Goal: Task Accomplishment & Management: Manage account settings

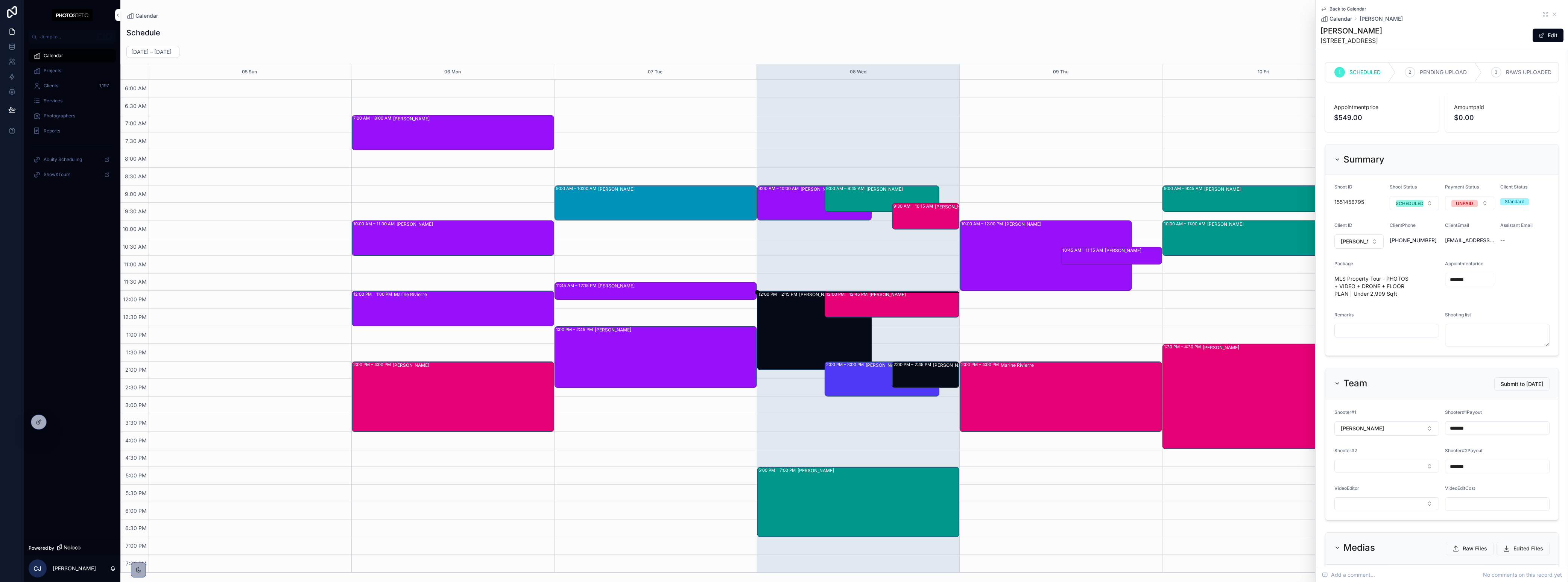
click at [39, 71] on icon "scrollable content" at bounding box center [37, 71] width 8 height 8
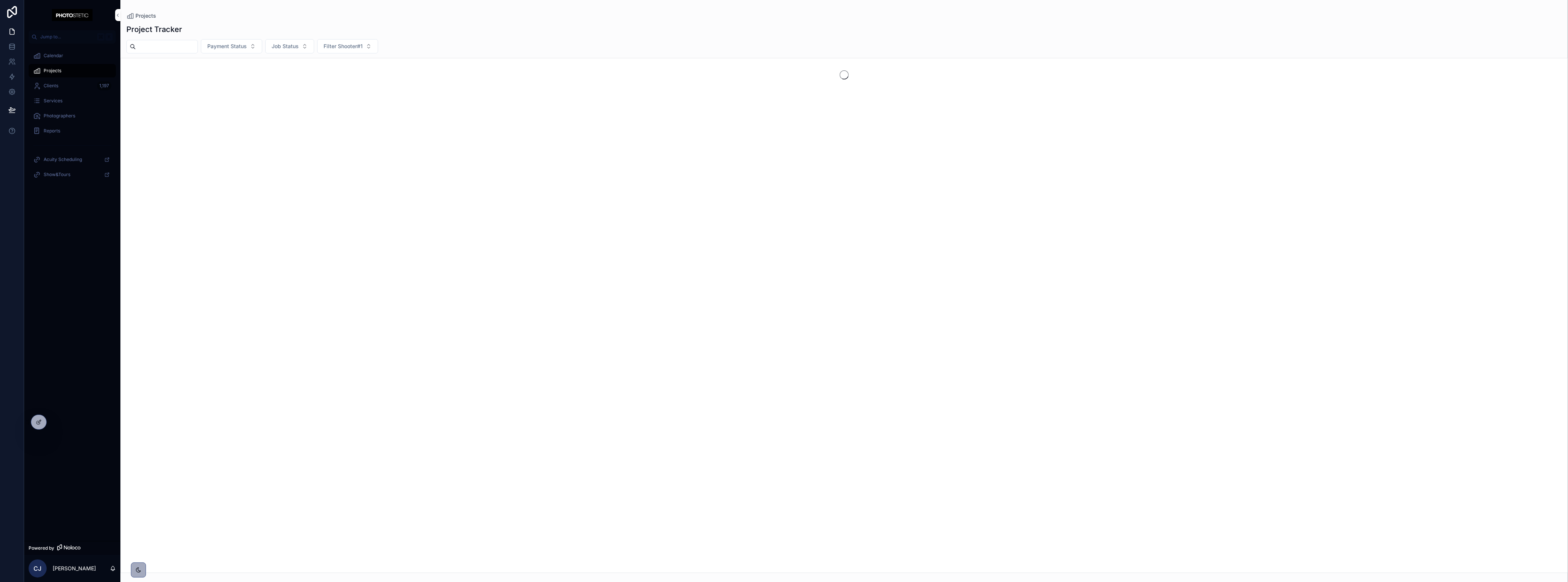
click at [50, 59] on div "Calendar" at bounding box center [72, 55] width 78 height 12
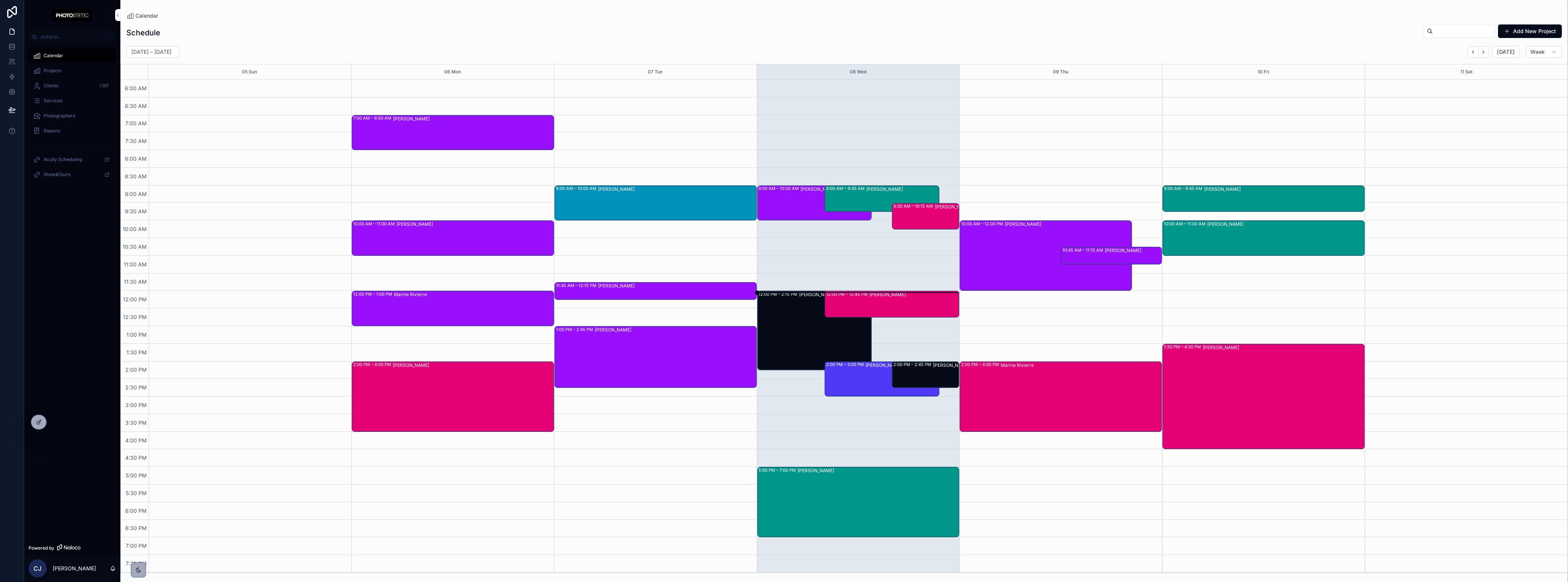
scroll to position [0, 1]
click at [156, 53] on h2 "[DATE] – [DATE]" at bounding box center [151, 52] width 40 height 8
select select "****"
select select "*"
click at [212, 111] on div "9" at bounding box center [213, 109] width 10 height 10
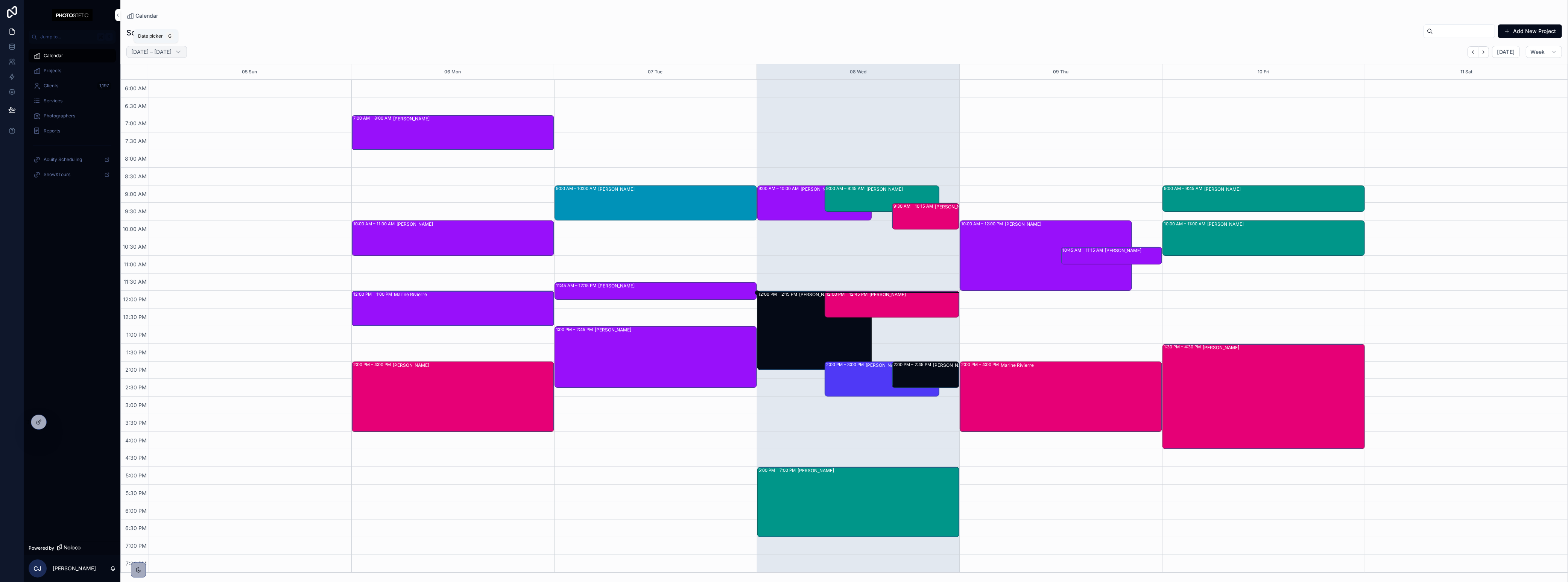
click at [156, 51] on h2 "[DATE] – [DATE]" at bounding box center [151, 52] width 40 height 8
select select "****"
select select "*"
click at [229, 111] on div "10" at bounding box center [225, 109] width 10 height 10
click at [146, 45] on div "Schedule Add New Project [DATE] – [DATE] [DATE] Week 05 Sun 06 Mon 07 Tue 08 We…" at bounding box center [844, 296] width 1448 height 553
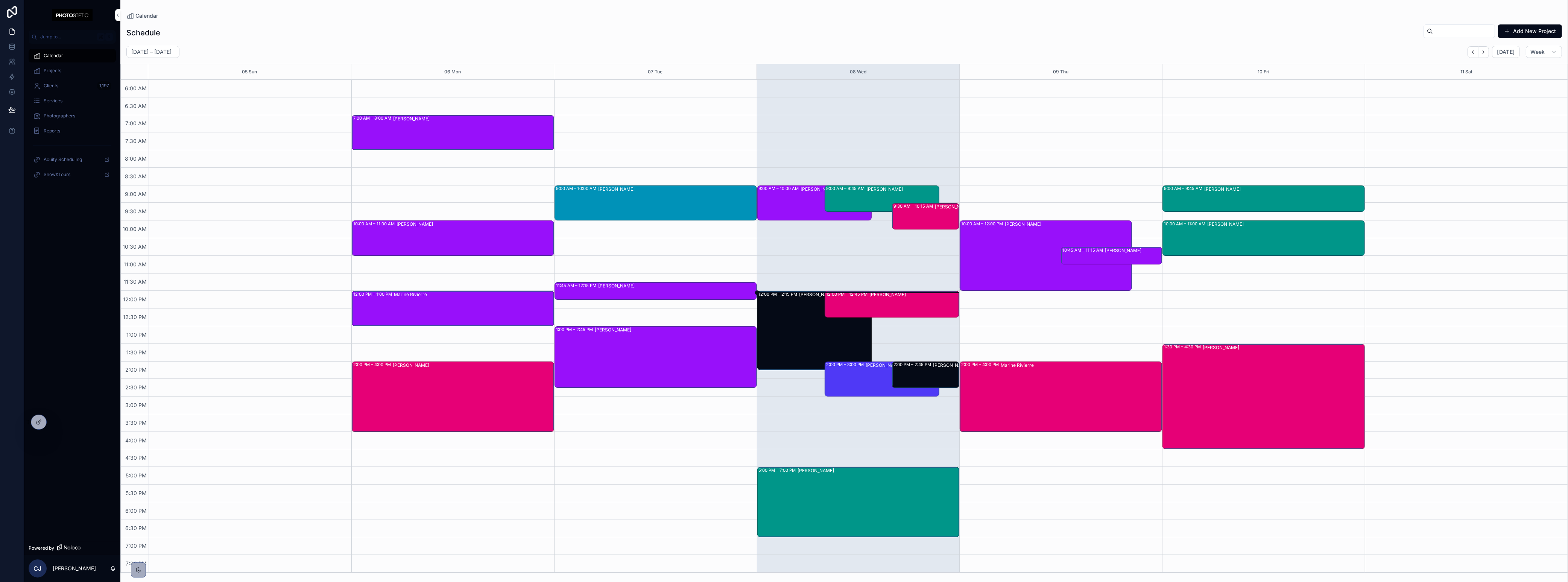
click at [52, 17] on link "scrollable content" at bounding box center [72, 15] width 87 height 12
